Goal: Information Seeking & Learning: Learn about a topic

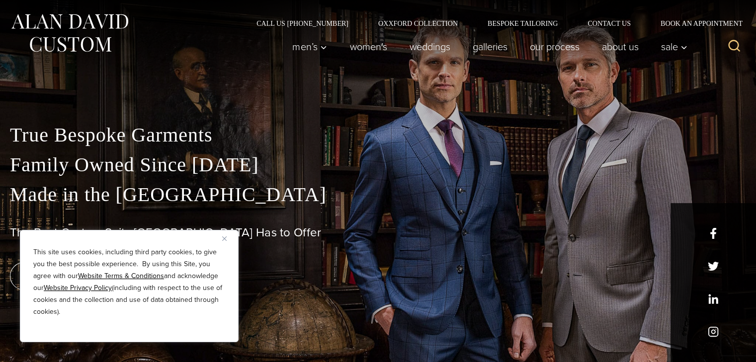
click at [222, 241] on img "Close" at bounding box center [224, 239] width 4 height 4
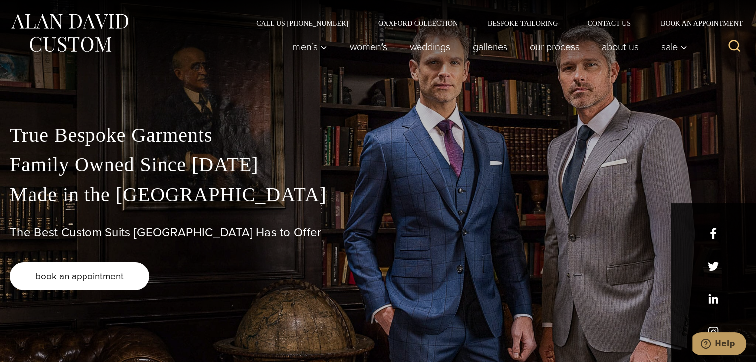
click at [115, 284] on link "book an appointment" at bounding box center [79, 277] width 139 height 28
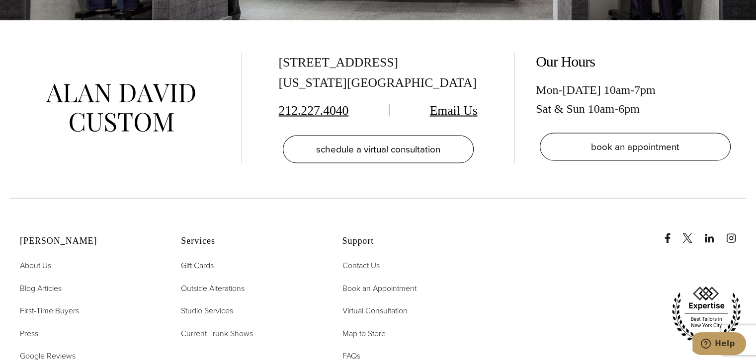
scroll to position [1931, 0]
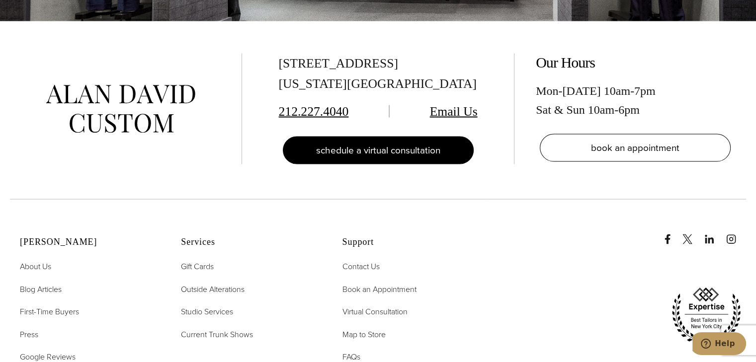
click at [398, 137] on link "schedule a virtual consultation" at bounding box center [378, 151] width 191 height 28
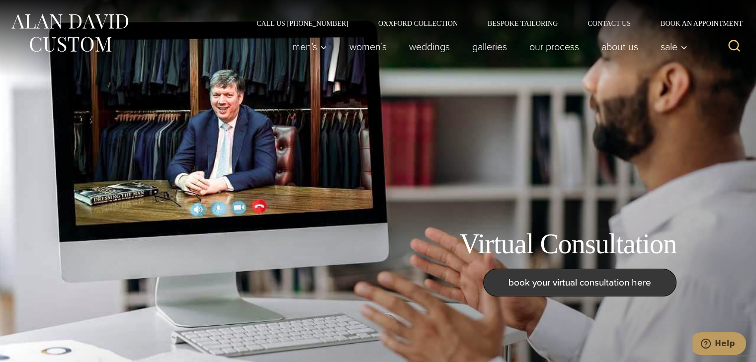
click at [544, 288] on span "book your virtual consultation here" at bounding box center [580, 282] width 143 height 14
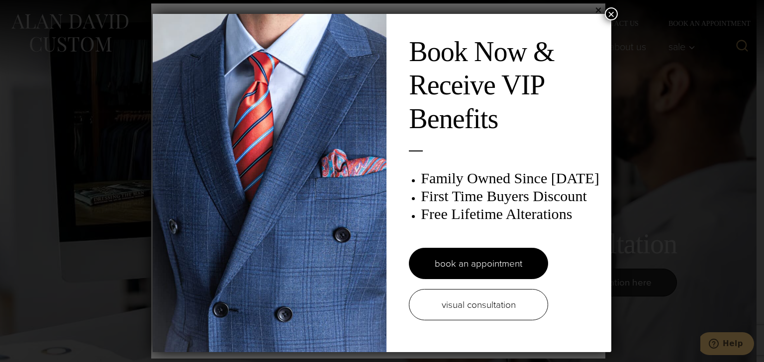
click at [607, 17] on button "×" at bounding box center [611, 13] width 13 height 13
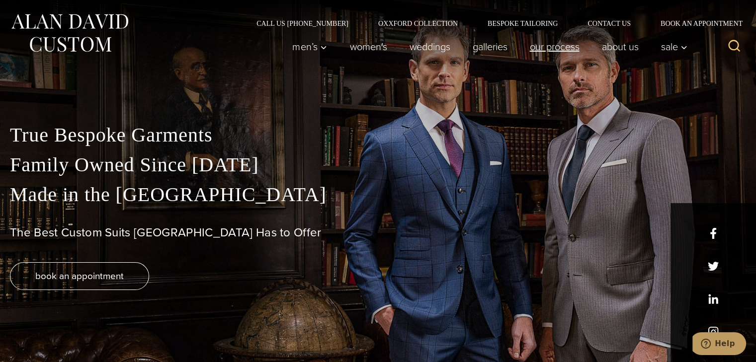
click at [560, 54] on link "Our Process" at bounding box center [555, 47] width 72 height 20
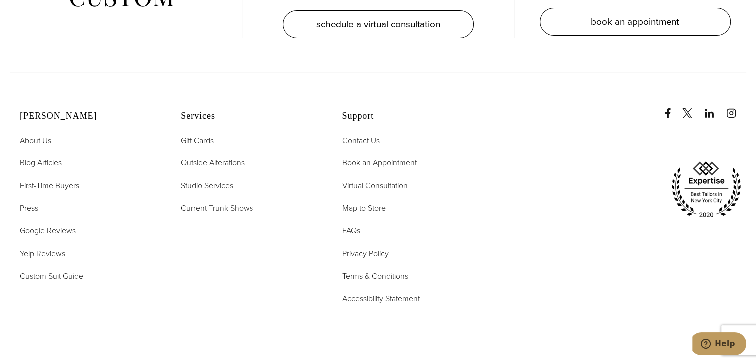
scroll to position [3324, 0]
click at [61, 180] on span "First-Time Buyers" at bounding box center [49, 185] width 59 height 11
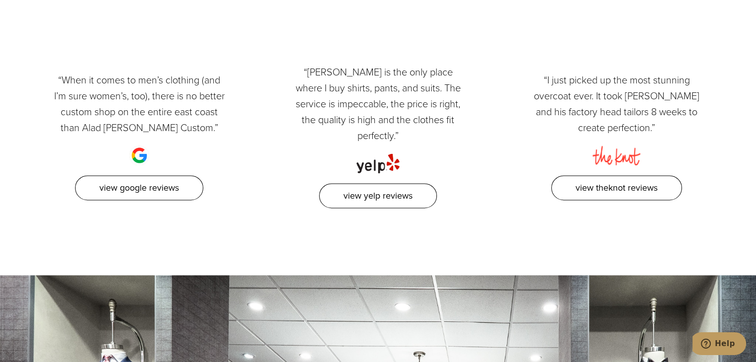
scroll to position [1424, 0]
